Goal: Communication & Community: Share content

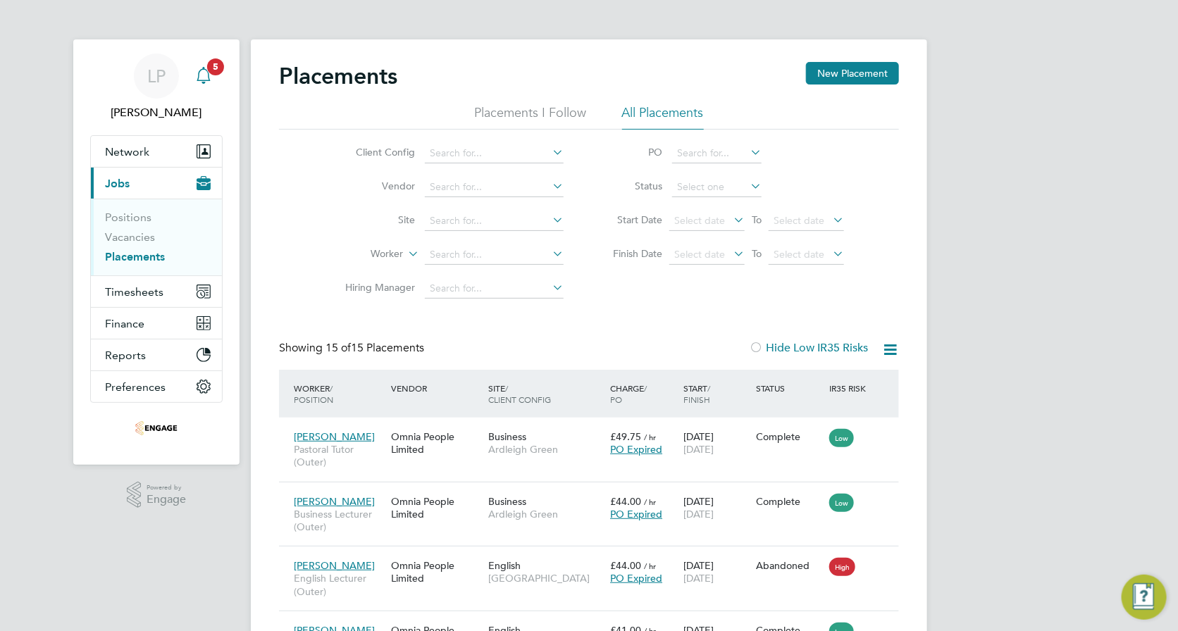
click at [214, 68] on span "5" at bounding box center [215, 66] width 17 height 17
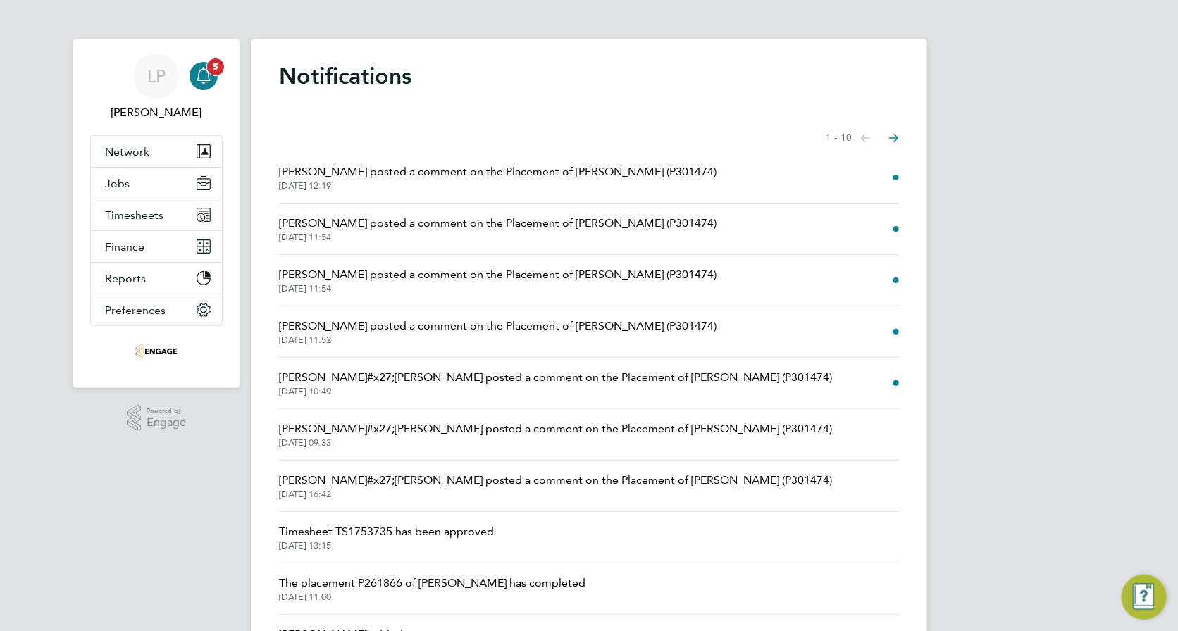
click at [210, 75] on icon "Main navigation" at bounding box center [203, 75] width 17 height 17
click at [871, 142] on icon "Select page of notifications list" at bounding box center [866, 138] width 10 height 8
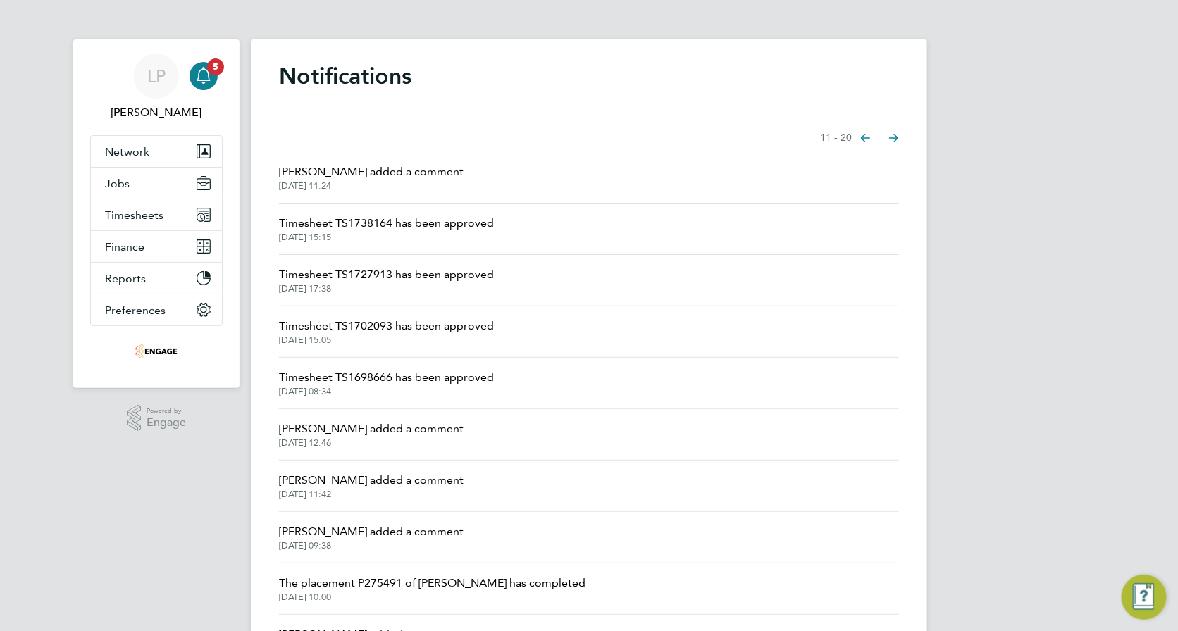
click at [872, 140] on button "Previous page" at bounding box center [866, 138] width 28 height 28
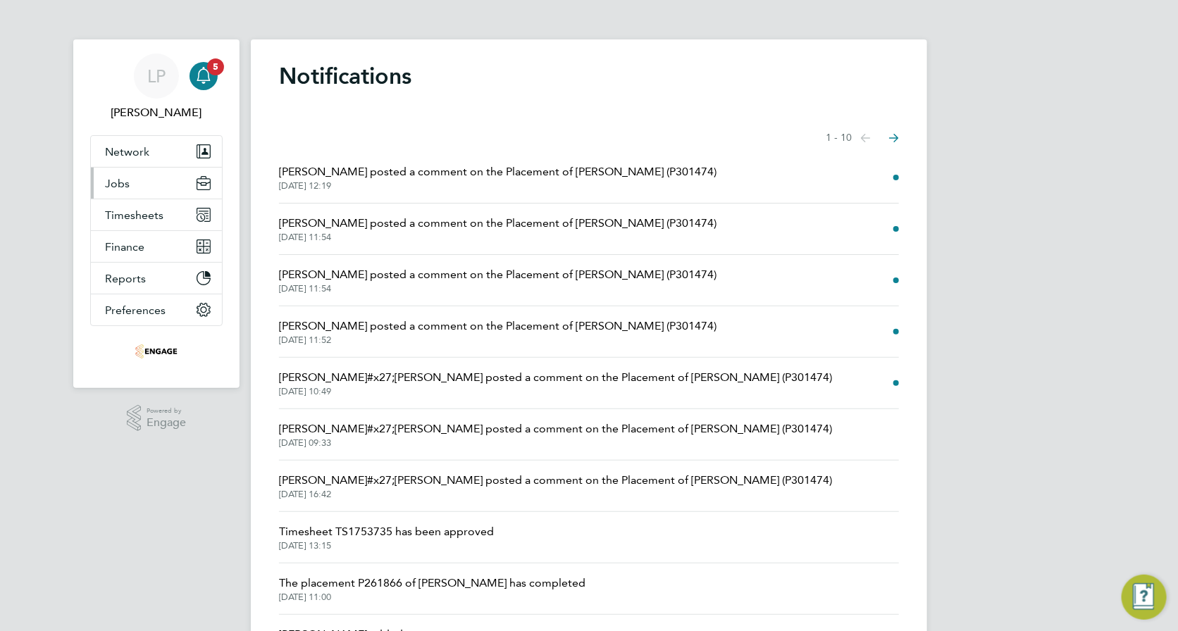
click at [129, 192] on button "Jobs" at bounding box center [156, 183] width 131 height 31
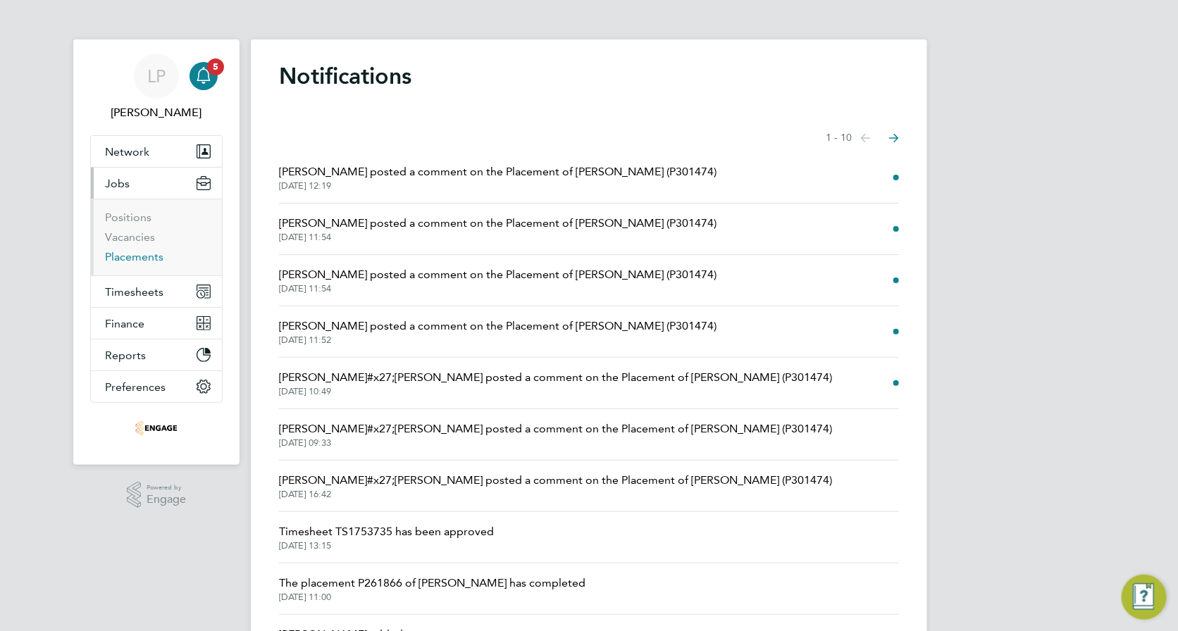
click at [125, 256] on link "Placements" at bounding box center [134, 256] width 58 height 13
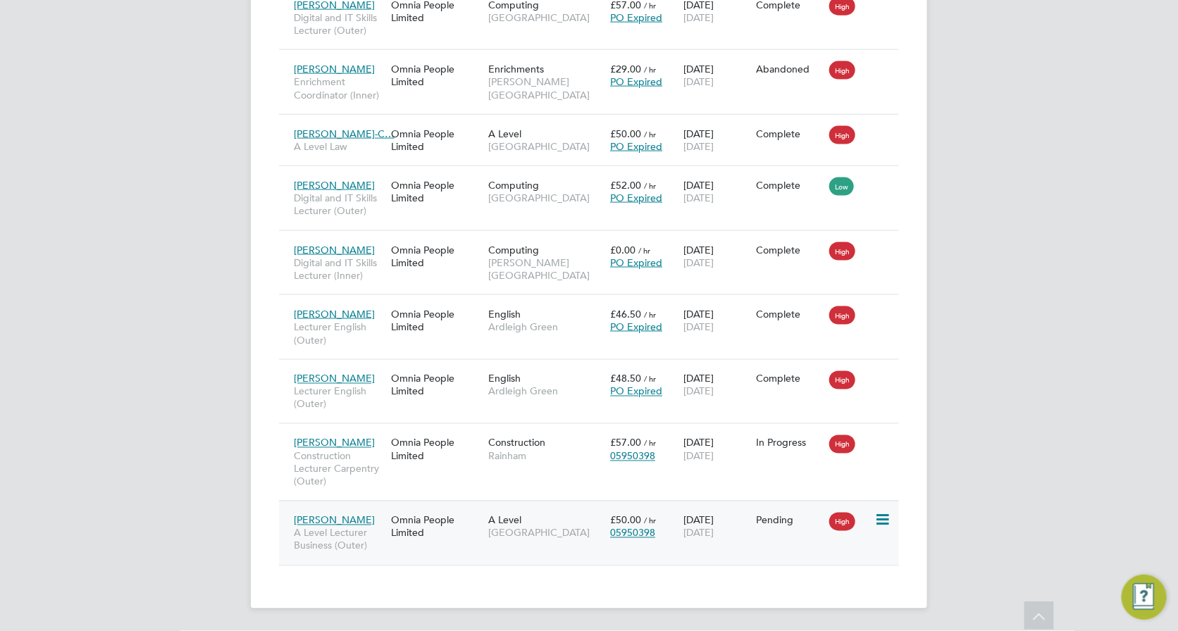
click at [340, 519] on span "[PERSON_NAME]" at bounding box center [334, 520] width 81 height 13
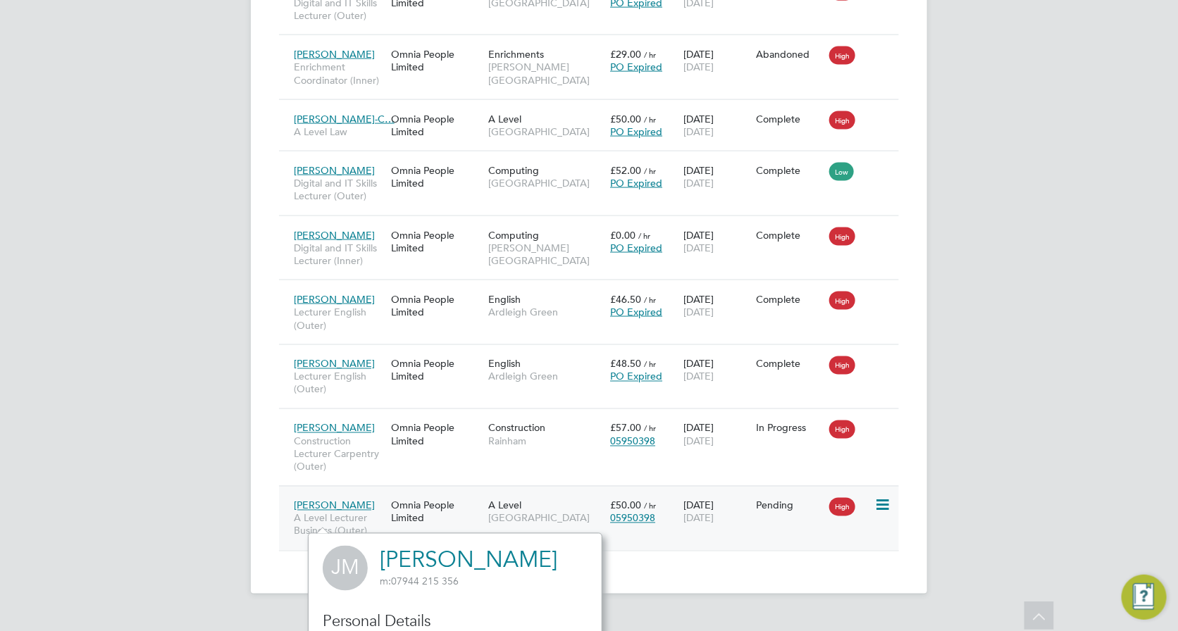
click at [551, 514] on div "A Level Havering Sixth Form Campus" at bounding box center [546, 512] width 122 height 39
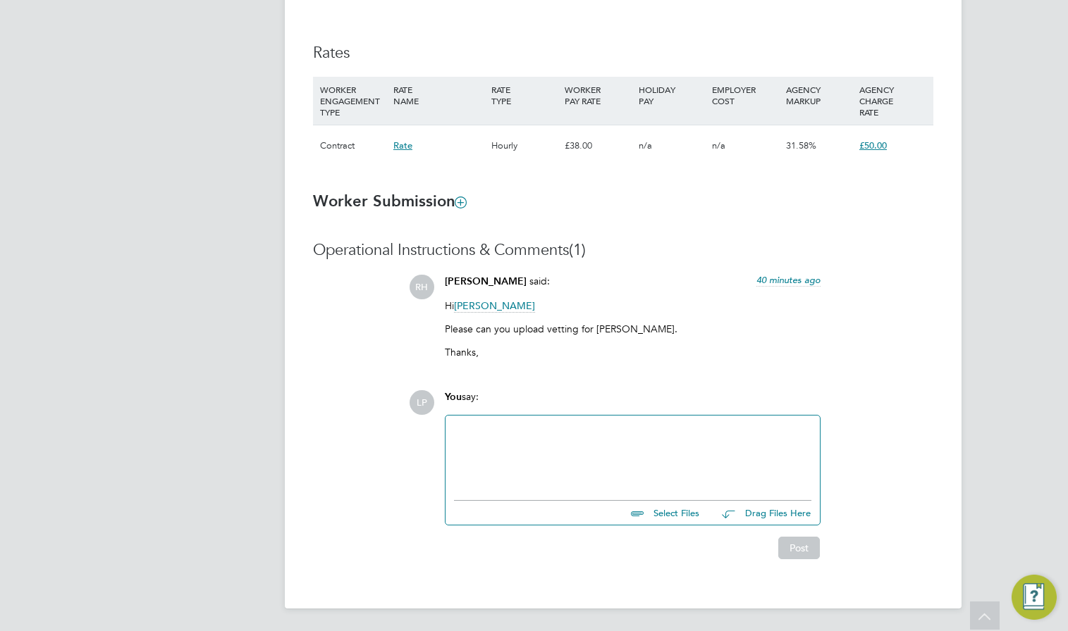
click at [552, 460] on div at bounding box center [632, 454] width 357 height 61
paste div
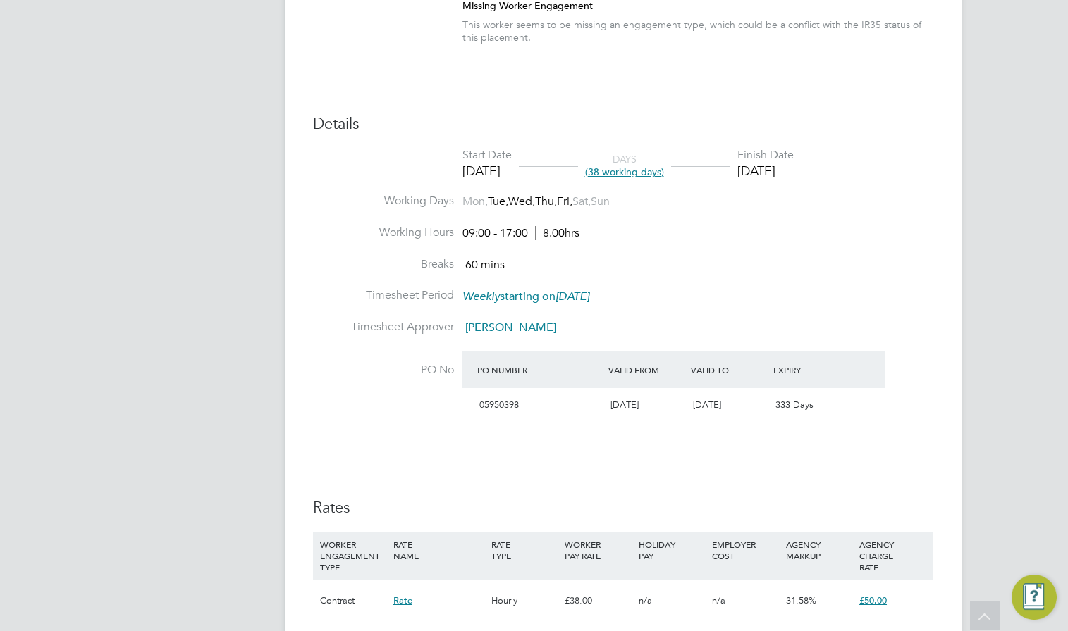
scroll to position [1037, 0]
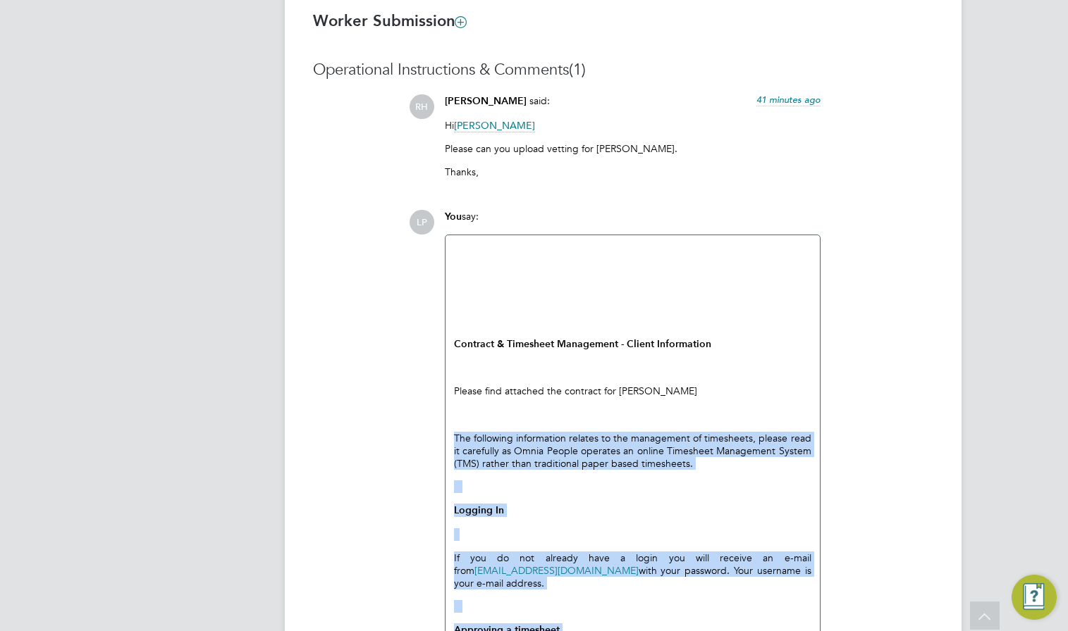
drag, startPoint x: 709, startPoint y: 453, endPoint x: 455, endPoint y: 420, distance: 255.8
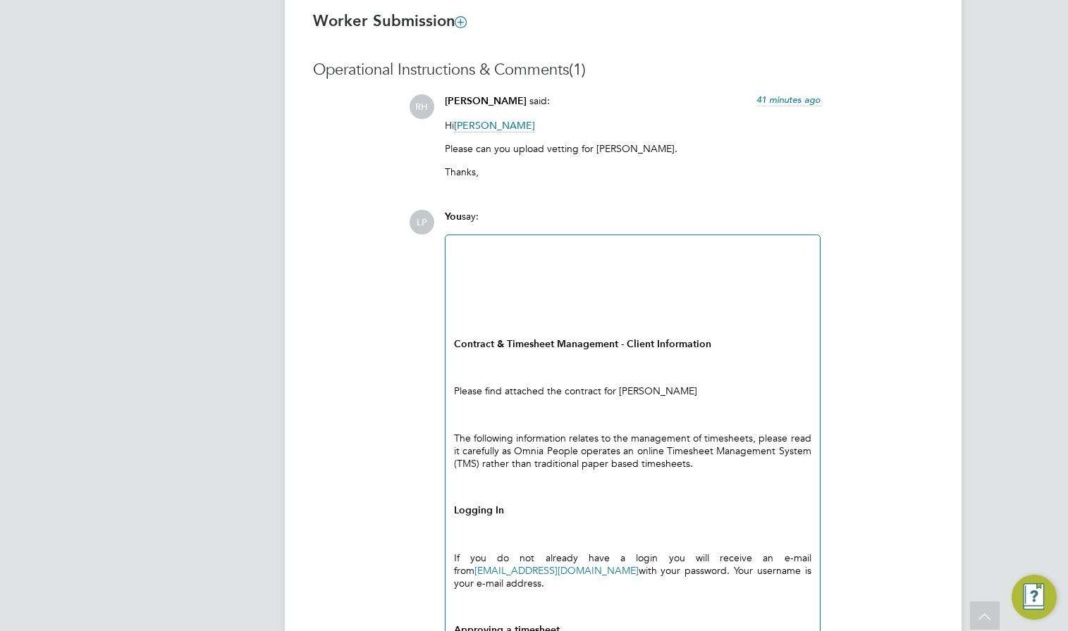
scroll to position [1094, 0]
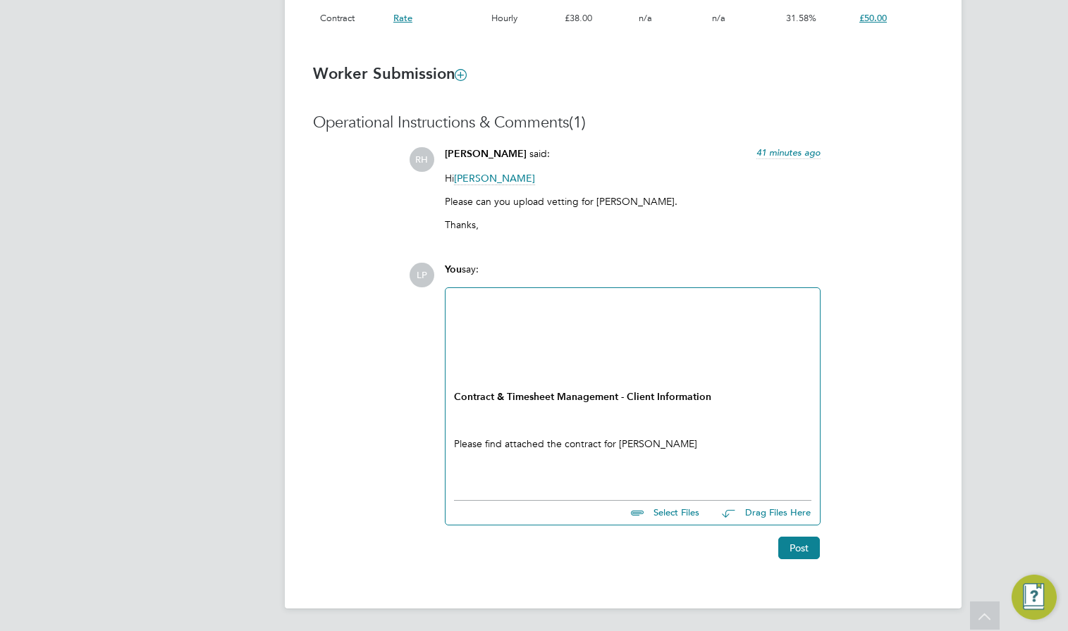
click at [457, 393] on b "Contract & Timesheet Management - Client Information" at bounding box center [582, 397] width 257 height 12
click at [455, 392] on b "Contract & Timesheet Management - Client Information" at bounding box center [582, 397] width 257 height 12
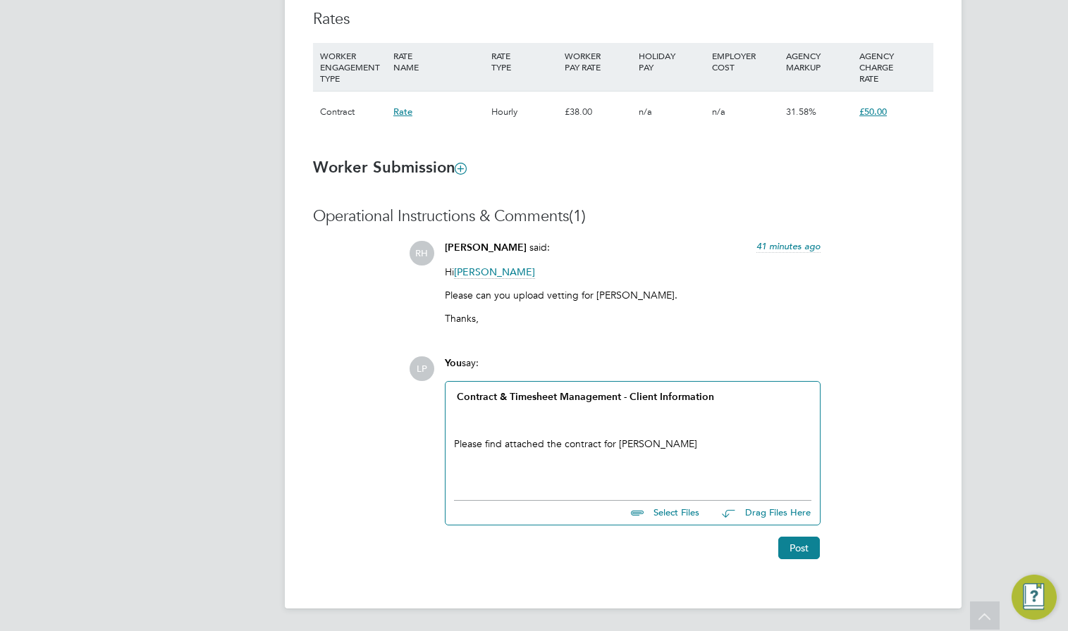
scroll to position [1001, 0]
drag, startPoint x: 734, startPoint y: 402, endPoint x: 450, endPoint y: 398, distance: 284.7
click at [450, 398] on div "Contract & Timesheet Management - Client Information Please find attached the c…" at bounding box center [632, 437] width 374 height 111
click at [454, 442] on p "Please find attached the contract for [PERSON_NAME]" at bounding box center [632, 444] width 357 height 13
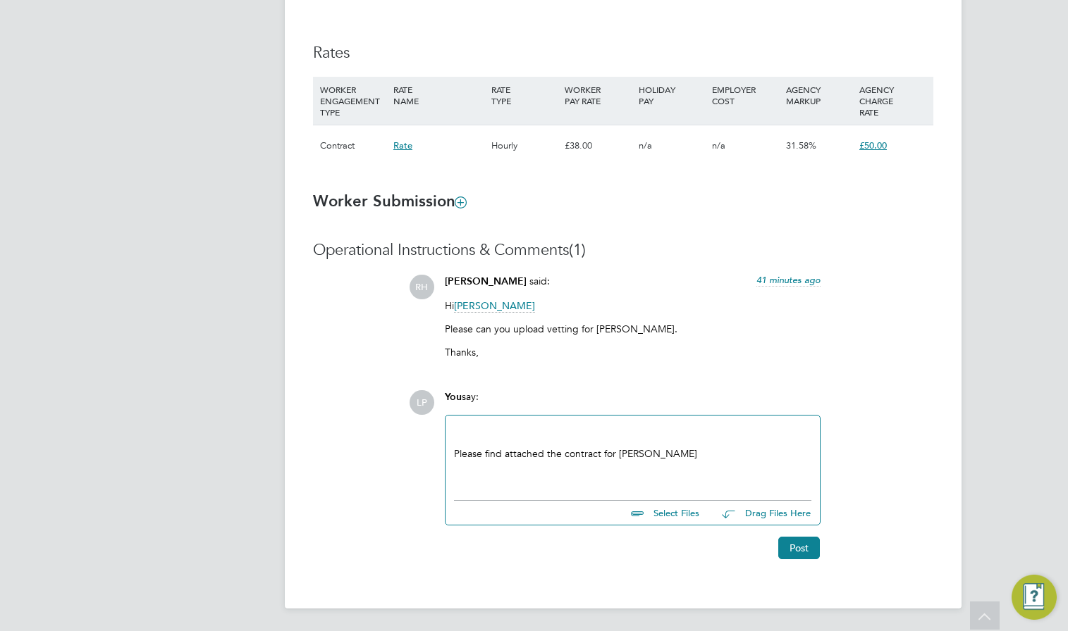
scroll to position [966, 0]
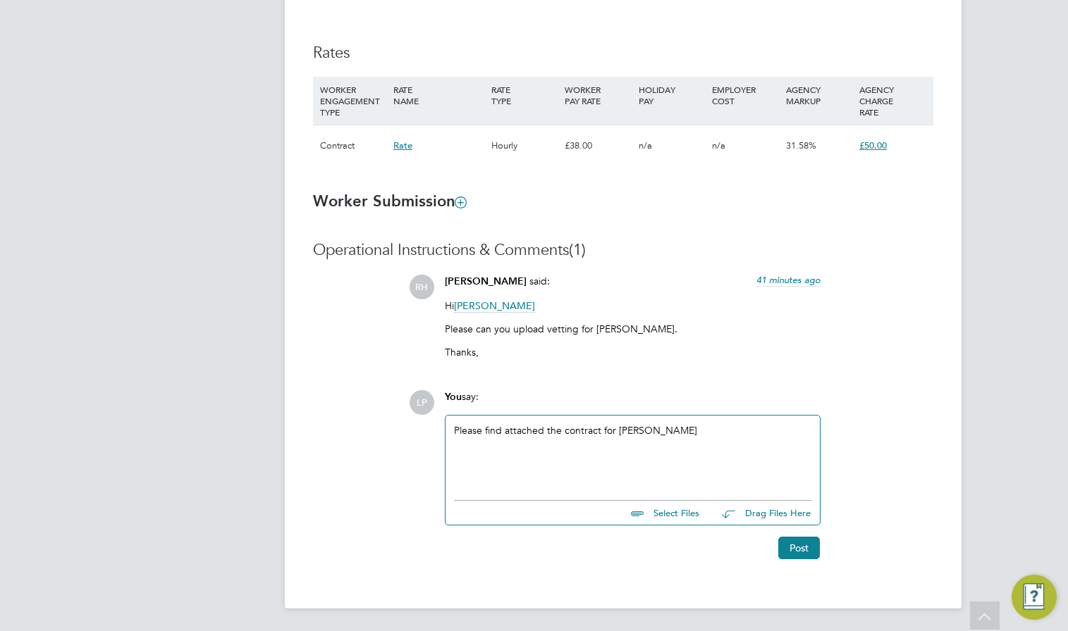
click at [720, 439] on div "Please find attached the contract for [PERSON_NAME]" at bounding box center [632, 454] width 357 height 61
click at [668, 507] on input "file" at bounding box center [705, 511] width 211 height 20
click at [682, 512] on input "file" at bounding box center [705, 511] width 211 height 20
type input "C:\fakepath\Client Contract363.doc"
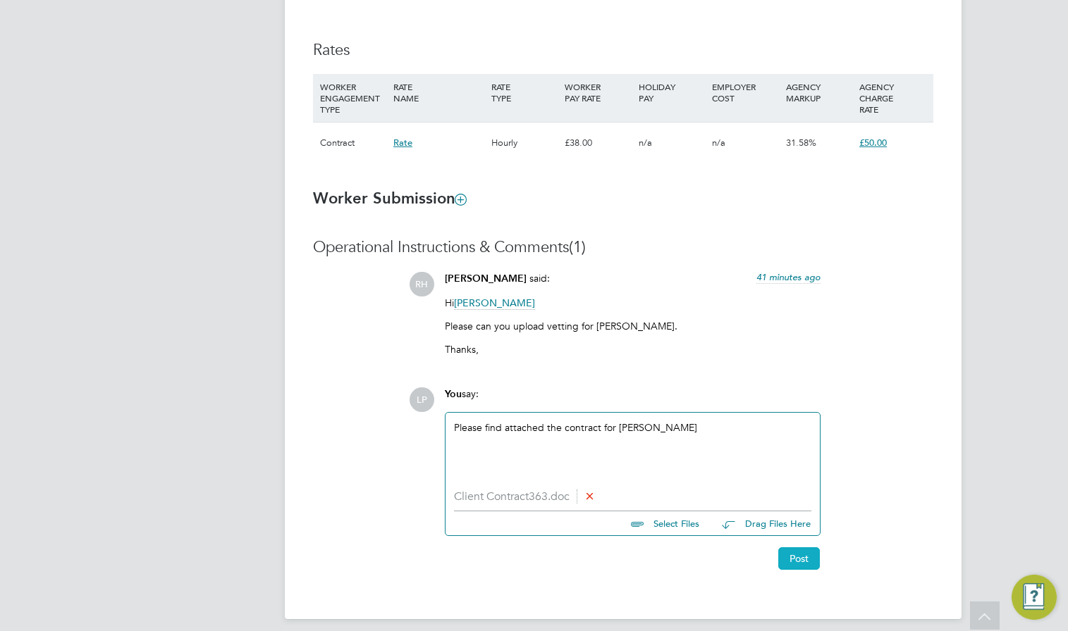
click at [794, 558] on button "Post" at bounding box center [799, 559] width 42 height 23
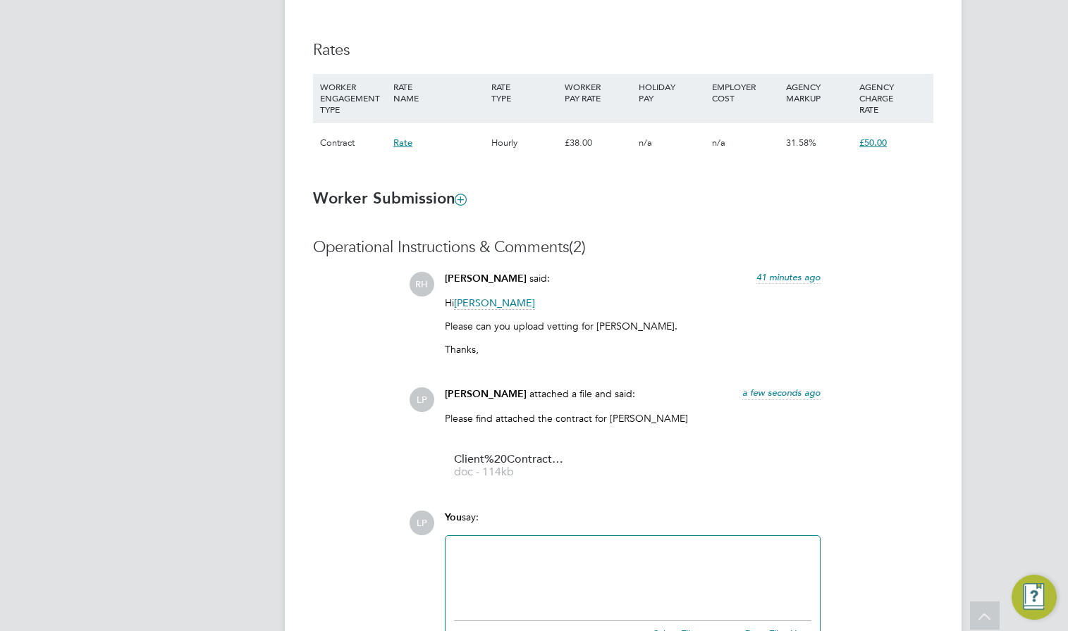
click at [519, 555] on div at bounding box center [632, 575] width 357 height 61
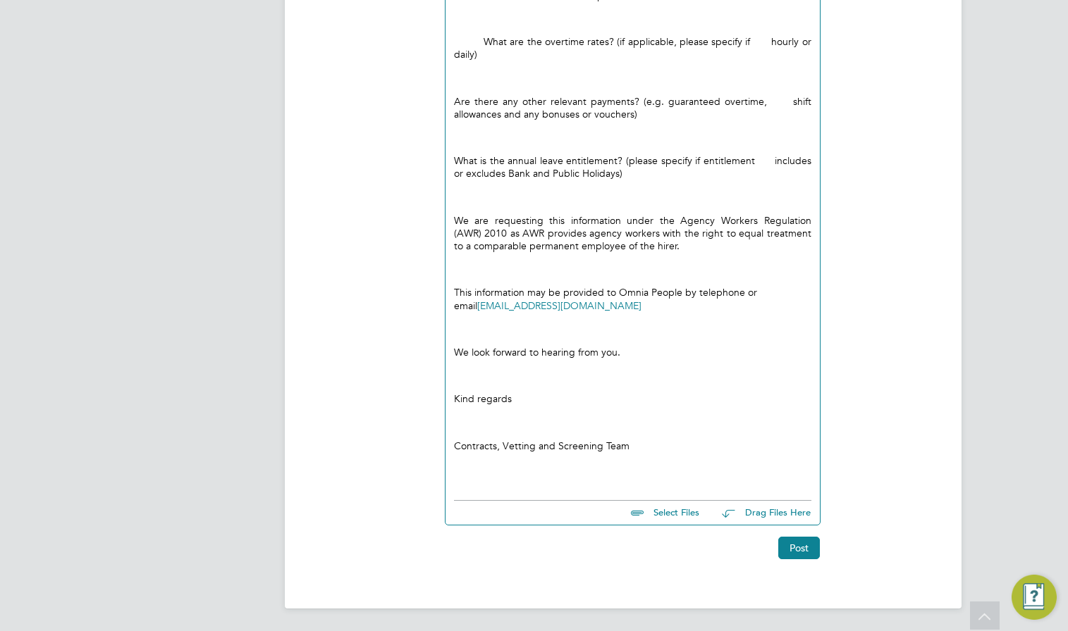
scroll to position [2024, 0]
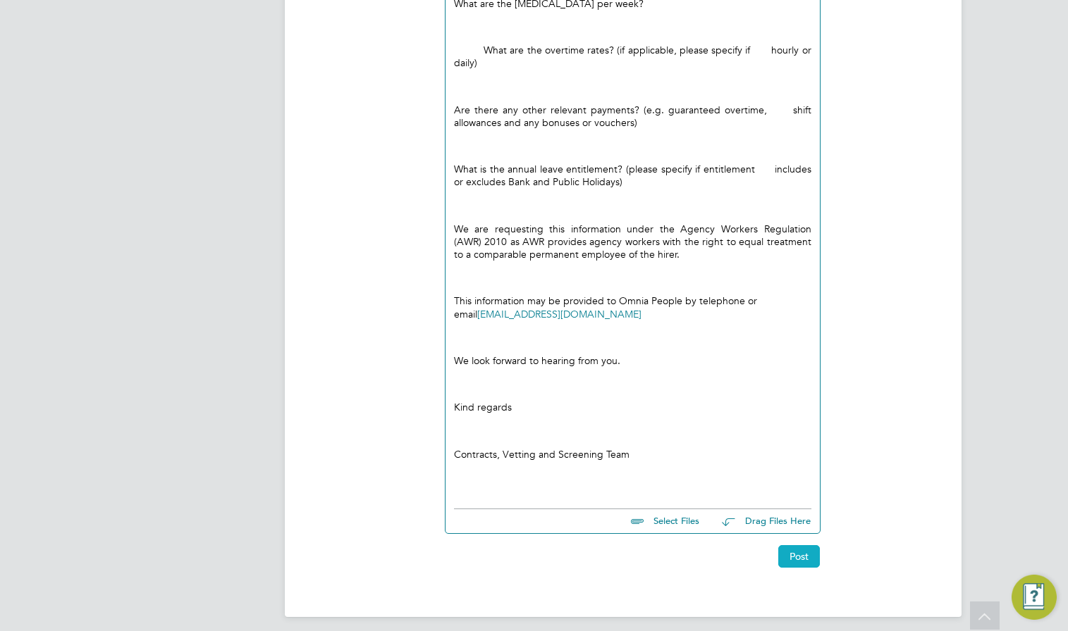
click at [808, 555] on button "Post" at bounding box center [799, 556] width 42 height 23
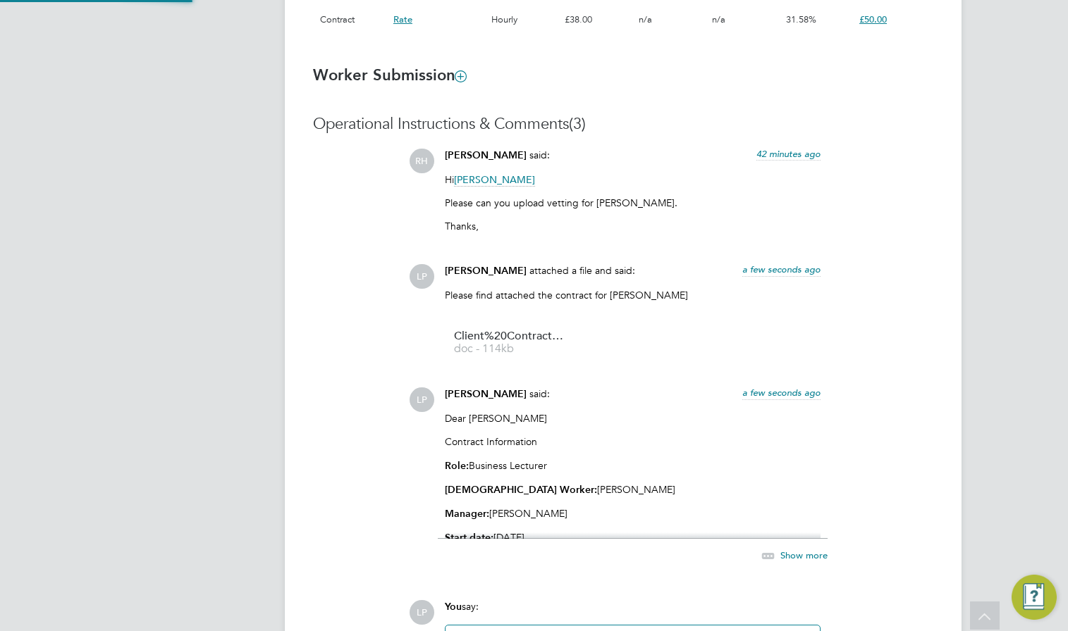
scroll to position [1302, 0]
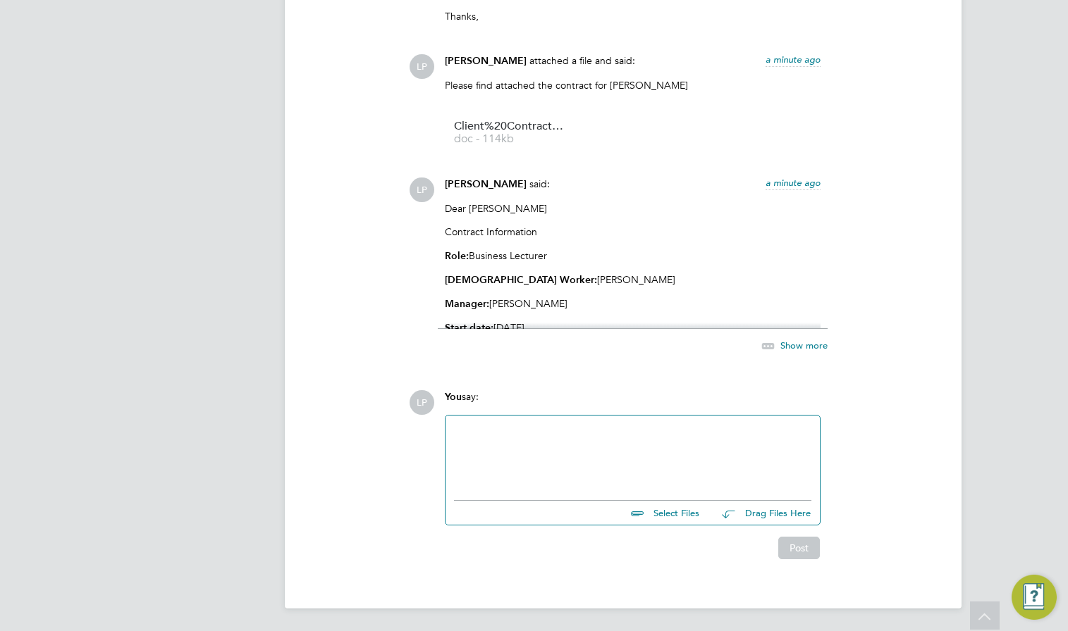
click at [622, 460] on div at bounding box center [632, 454] width 357 height 61
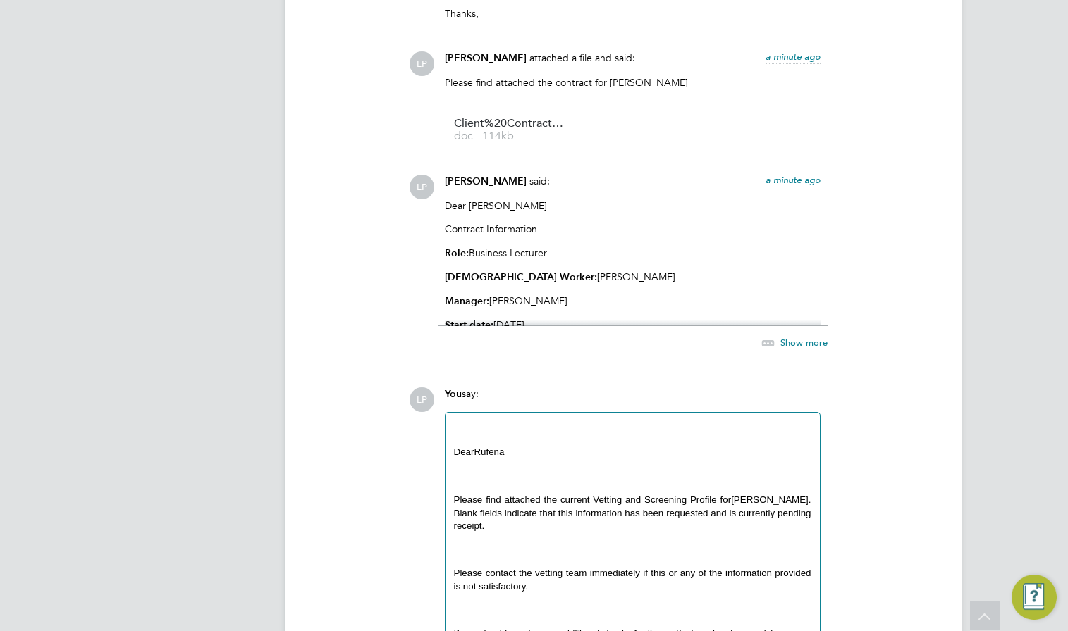
scroll to position [1411, 0]
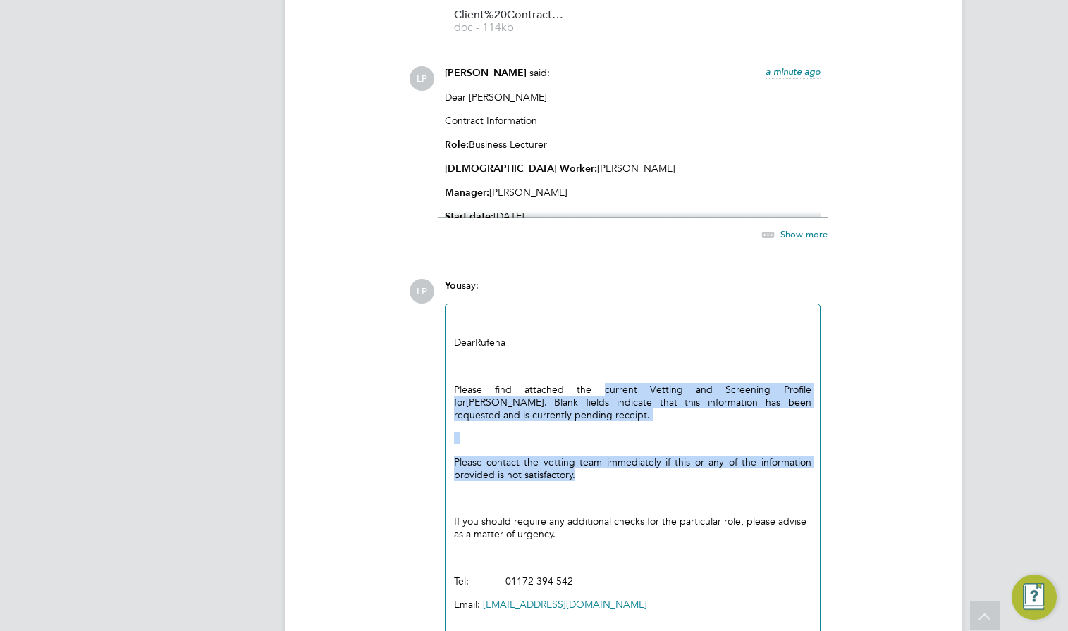
drag, startPoint x: 580, startPoint y: 389, endPoint x: 601, endPoint y: 476, distance: 89.2
click at [601, 476] on div "Dear [PERSON_NAME] Please find attached the current Vetting and Screening Profi…" at bounding box center [632, 462] width 357 height 298
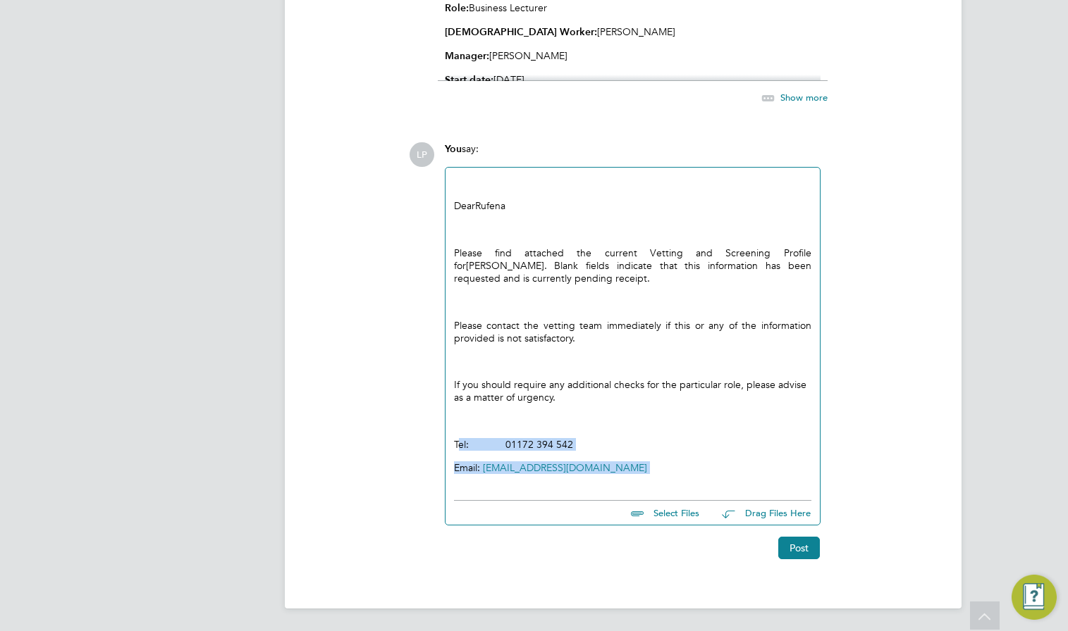
drag, startPoint x: 617, startPoint y: 453, endPoint x: 456, endPoint y: 433, distance: 161.9
click at [456, 433] on div "Dear [PERSON_NAME] Please find attached the current Vetting and Screening Profi…" at bounding box center [632, 325] width 357 height 298
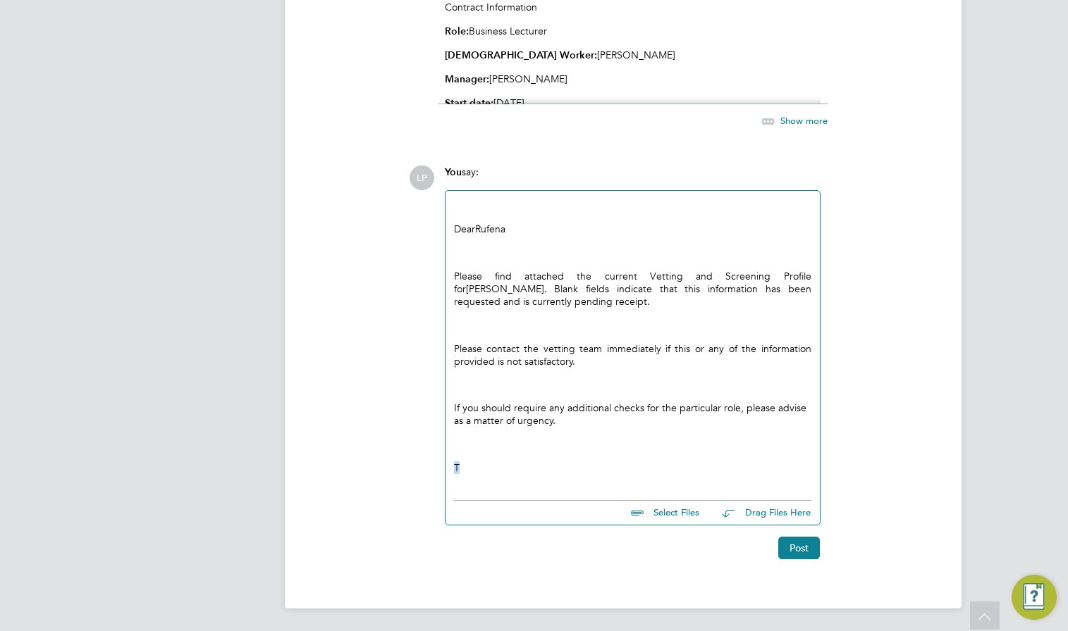
scroll to position [1527, 0]
click at [483, 467] on p "T" at bounding box center [632, 468] width 357 height 13
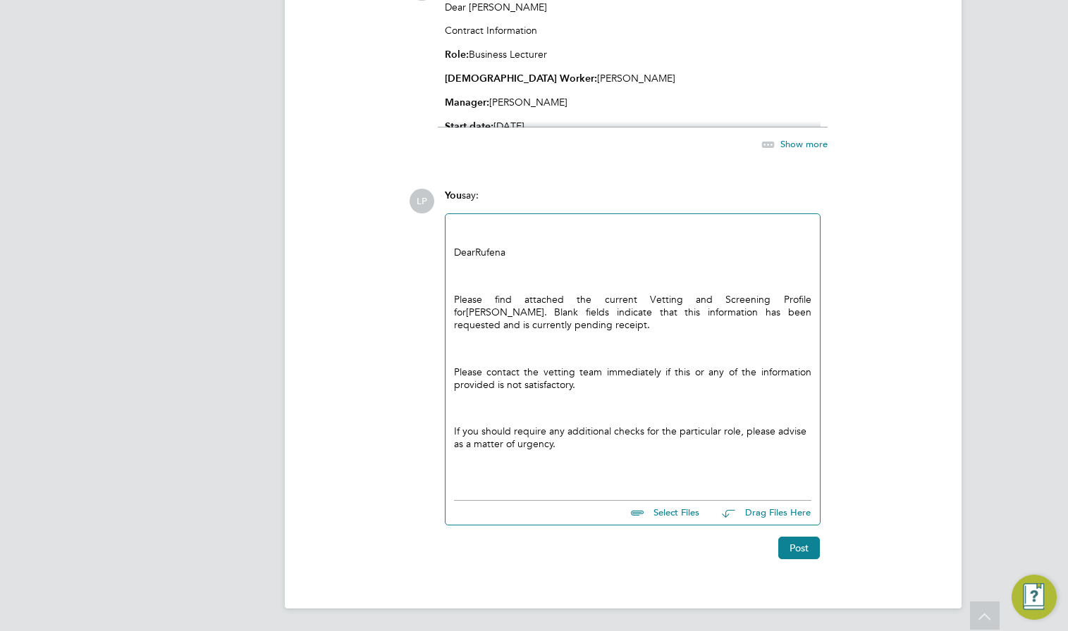
click at [643, 504] on input "file" at bounding box center [705, 511] width 211 height 20
type input "C:\fakepath\Terms of Business OPL 2023 v1.pdf"
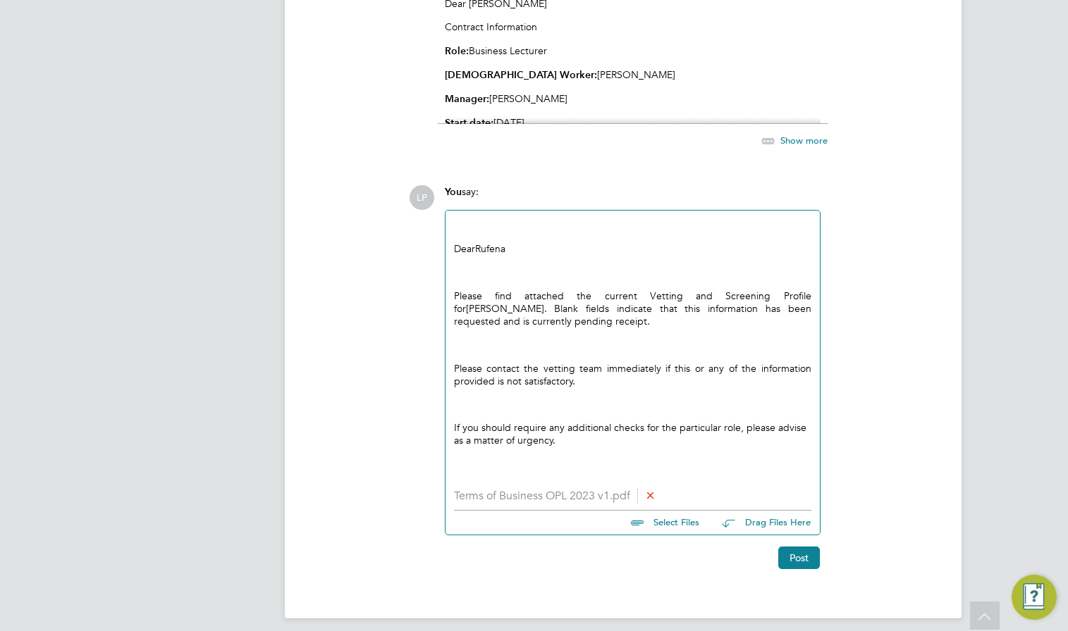
click at [673, 526] on input "file" at bounding box center [705, 521] width 211 height 20
type input "C:\fakepath\Applicant Profile - [PERSON_NAME] - Placement1.doc"
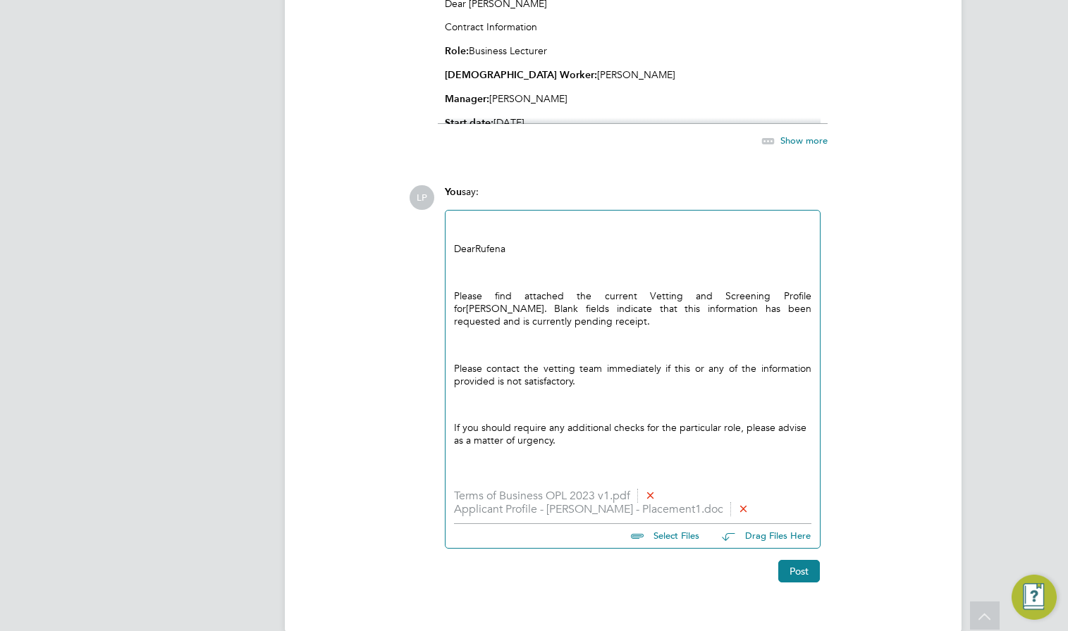
click at [663, 544] on input "file" at bounding box center [705, 534] width 211 height 20
type input "C:\fakepath\Role Requirements1290.doc"
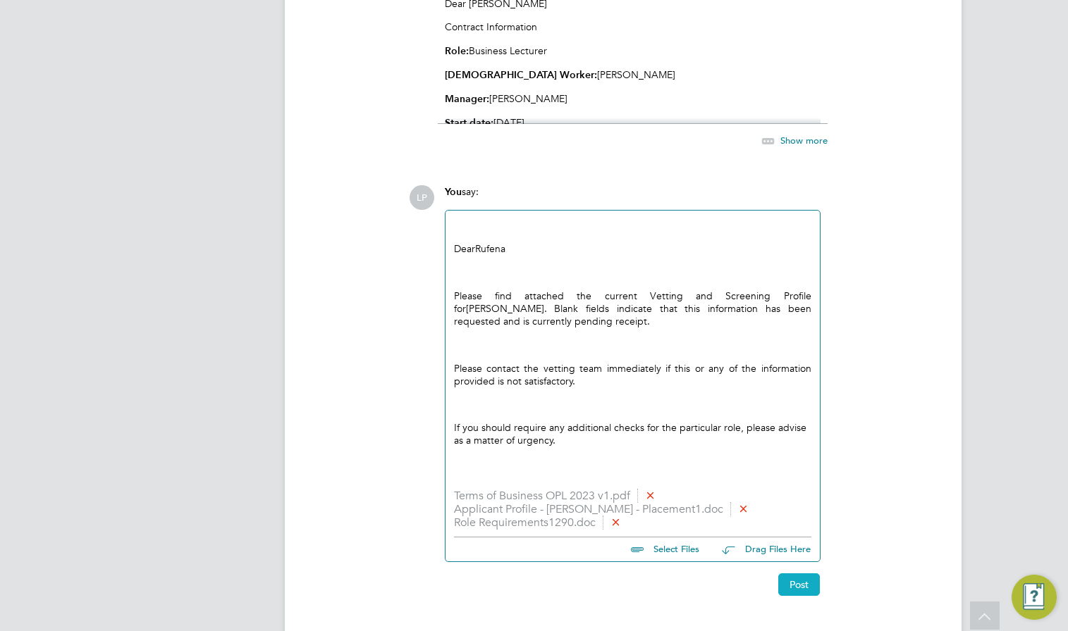
click at [800, 596] on button "Post" at bounding box center [799, 585] width 42 height 23
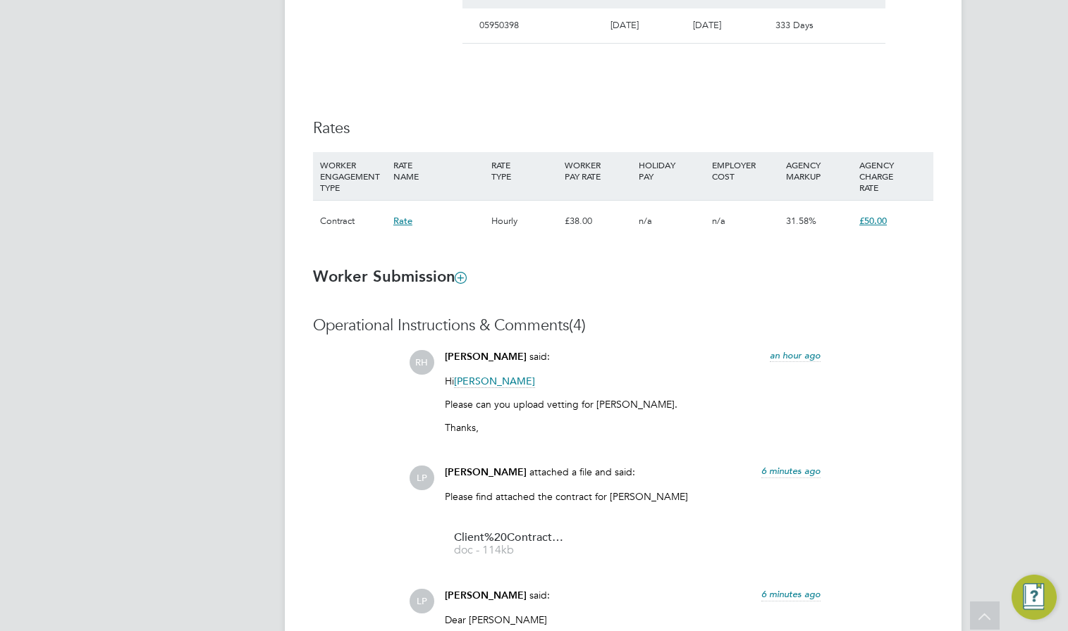
scroll to position [800, 0]
